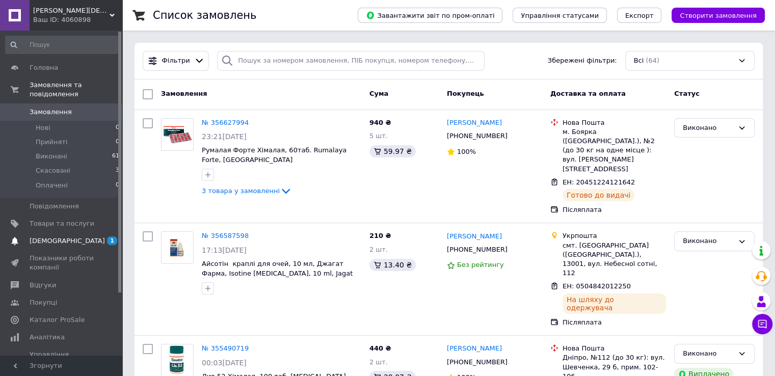
click at [46, 237] on span "[DEMOGRAPHIC_DATA]" at bounding box center [67, 241] width 75 height 9
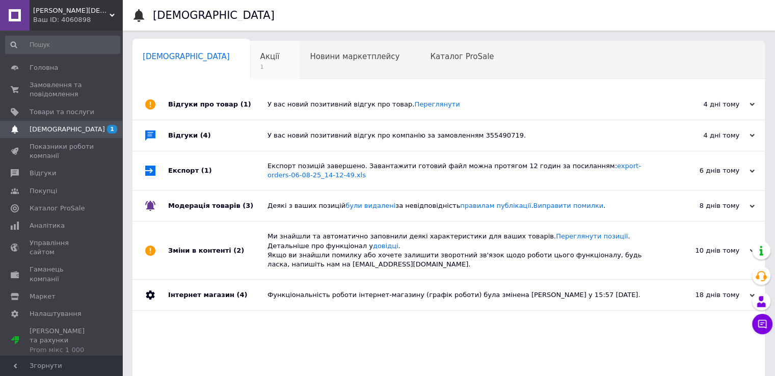
click at [250, 51] on div "Акції 1" at bounding box center [275, 60] width 50 height 39
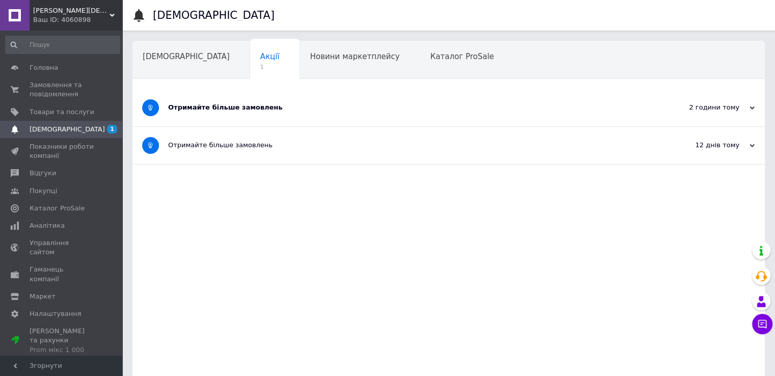
click at [193, 112] on div "Отримайте більше замовлень" at bounding box center [410, 107] width 485 height 37
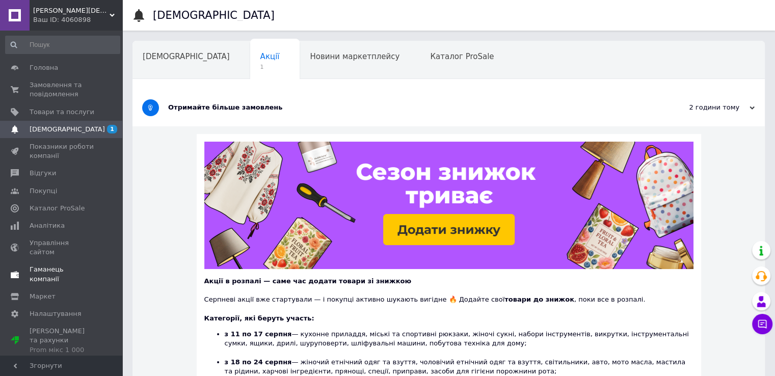
click at [55, 265] on span "Гаманець компанії" at bounding box center [62, 274] width 65 height 18
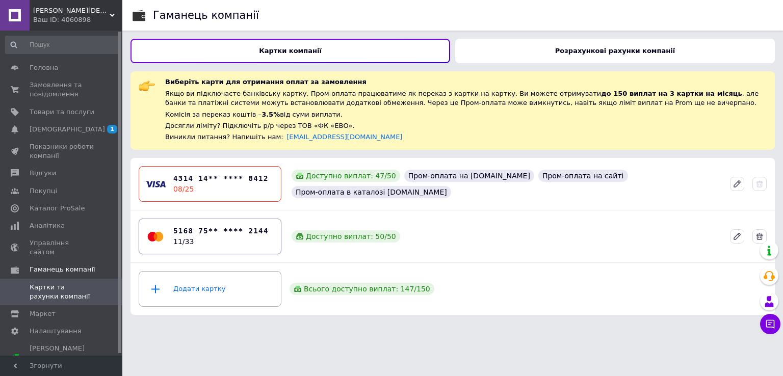
click at [203, 230] on b "5168 75** **** 2144" at bounding box center [220, 231] width 95 height 11
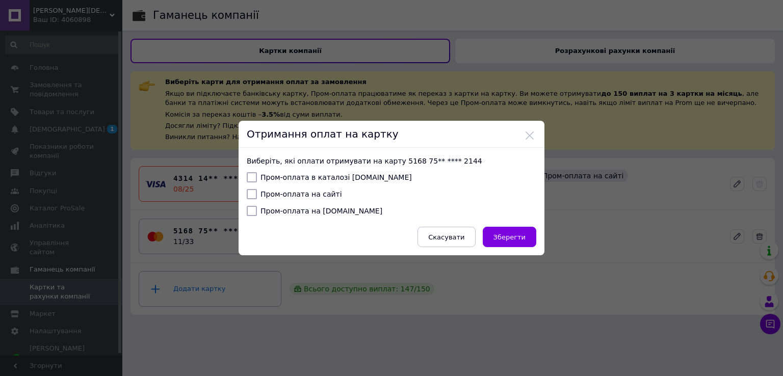
click at [251, 178] on input "Пром-оплата в каталозі [DOMAIN_NAME]" at bounding box center [252, 177] width 10 height 10
checkbox input "true"
click at [250, 191] on input "Пром-оплата на сайті" at bounding box center [252, 194] width 10 height 10
checkbox input "true"
click at [251, 213] on input "Пром-оплата на [DOMAIN_NAME]" at bounding box center [252, 211] width 10 height 10
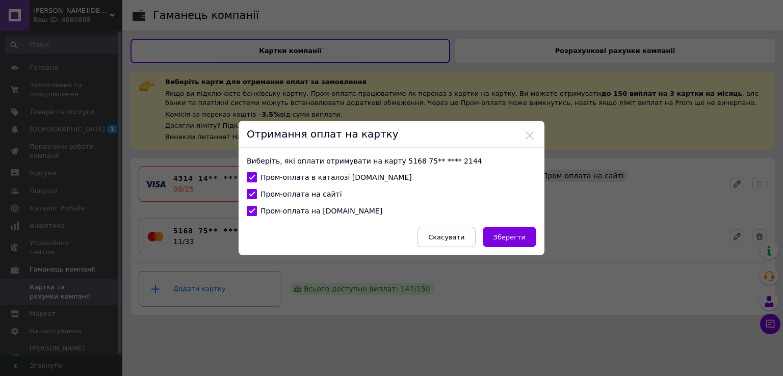
checkbox input "true"
click at [514, 243] on button "Зберегти" at bounding box center [510, 237] width 54 height 20
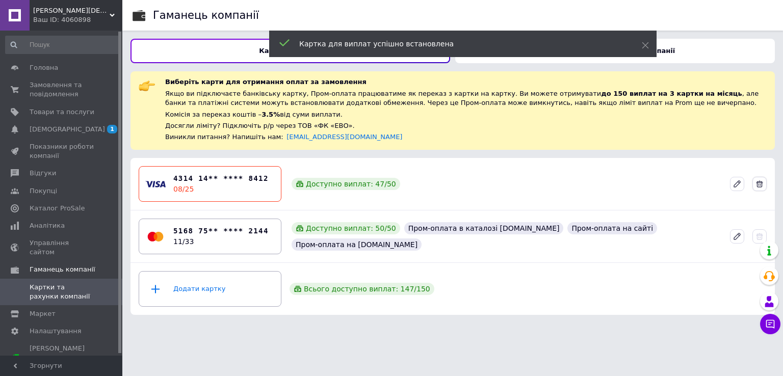
click at [762, 186] on icon at bounding box center [759, 184] width 7 height 7
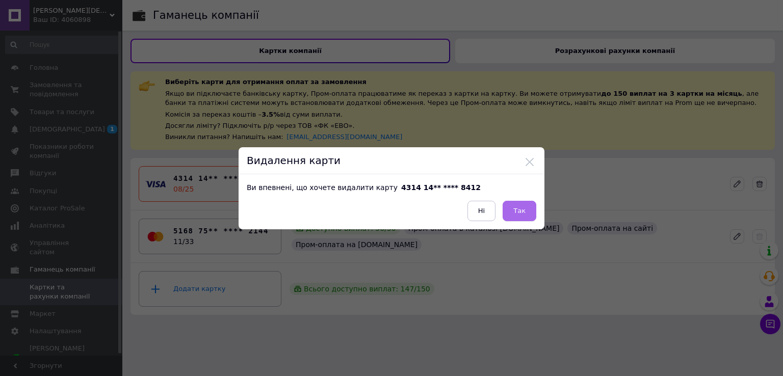
click at [517, 207] on span "Так" at bounding box center [519, 211] width 12 height 8
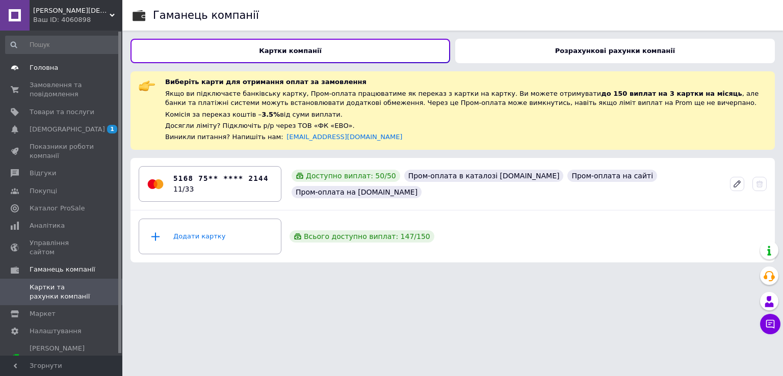
click at [46, 68] on span "Головна" at bounding box center [44, 67] width 29 height 9
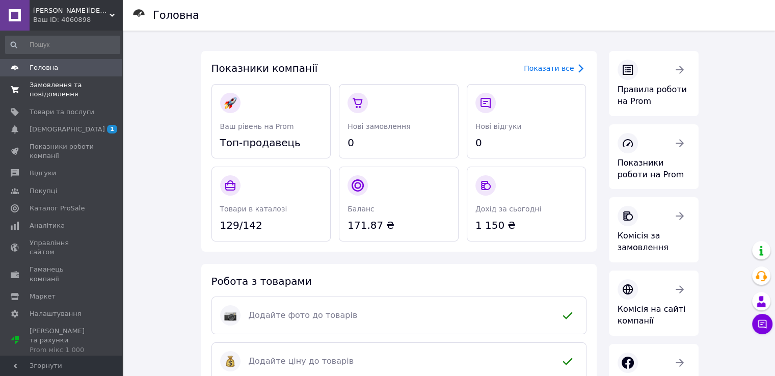
click at [49, 93] on span "Замовлення та повідомлення" at bounding box center [62, 90] width 65 height 18
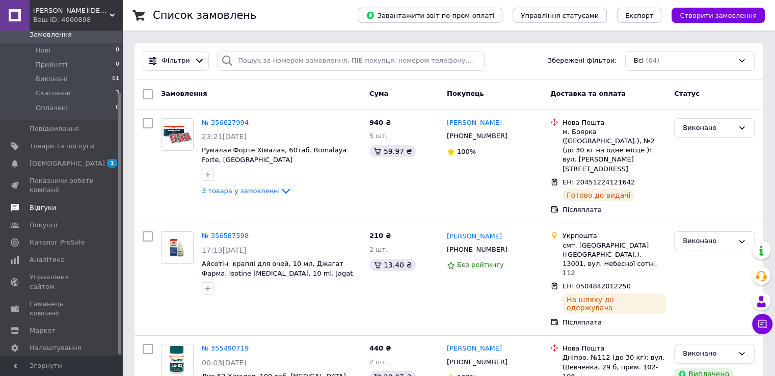
click at [37, 203] on span "Відгуки" at bounding box center [43, 207] width 27 height 9
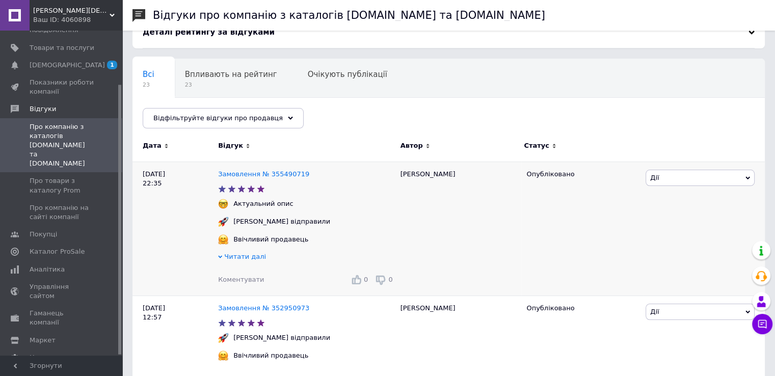
scroll to position [102, 0]
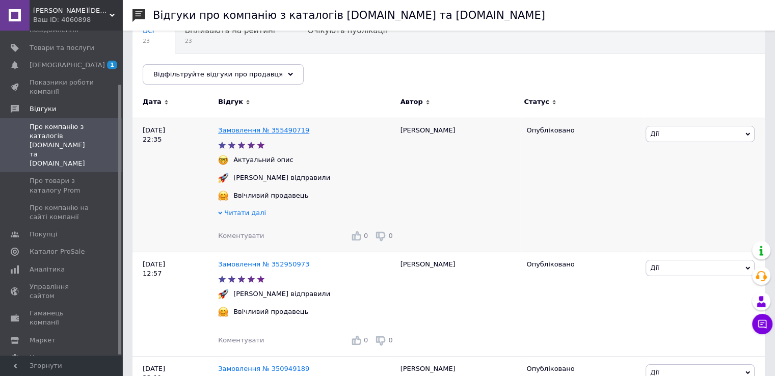
click at [256, 129] on link "Замовлення № 355490719" at bounding box center [263, 130] width 91 height 8
